Goal: Entertainment & Leisure: Consume media (video, audio)

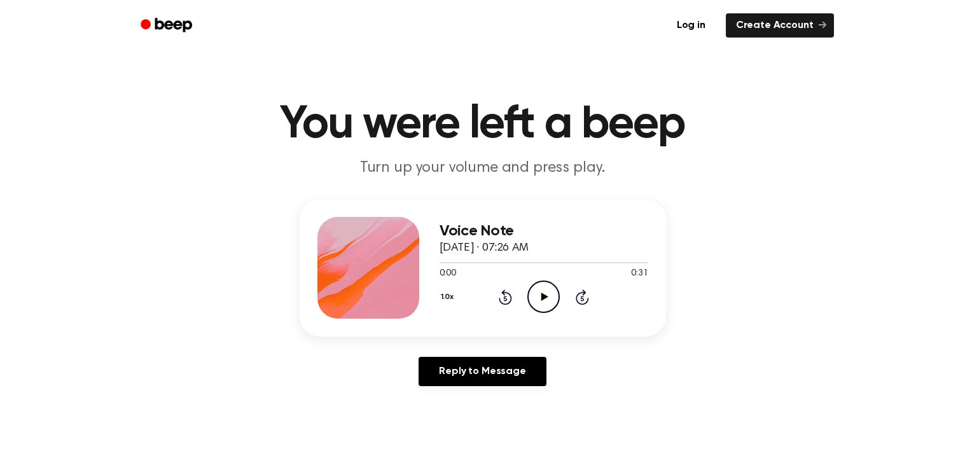
click at [541, 298] on icon "Play Audio" at bounding box center [543, 297] width 32 height 32
